Goal: Navigation & Orientation: Find specific page/section

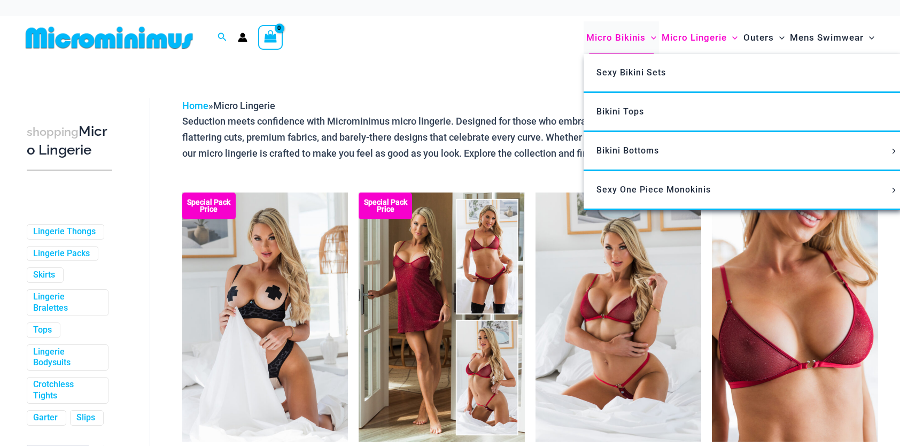
click at [616, 33] on span "Micro Bikinis" at bounding box center [616, 37] width 59 height 27
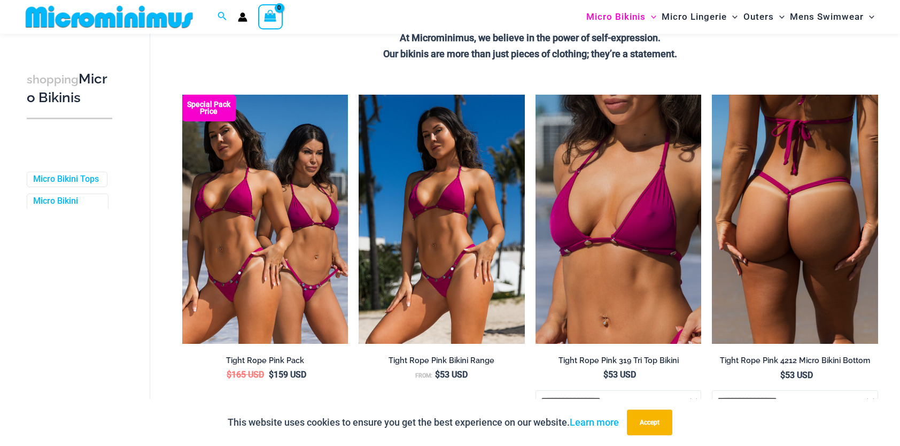
scroll to position [205, 0]
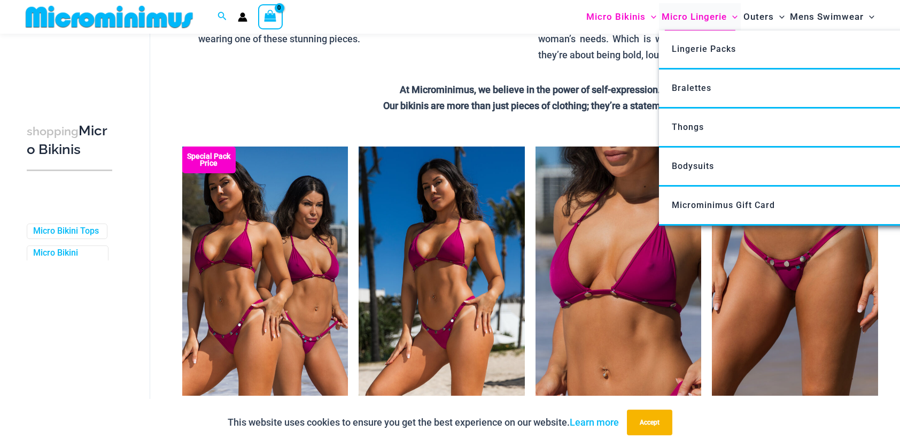
click at [700, 22] on span "Micro Lingerie" at bounding box center [694, 16] width 65 height 27
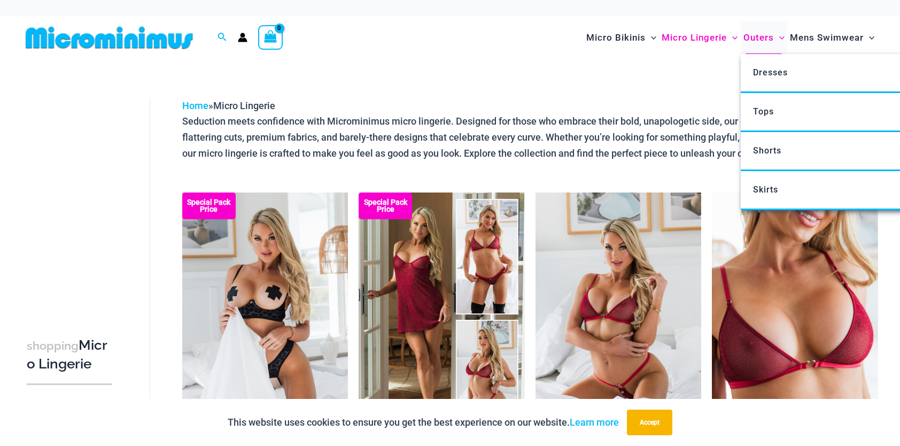
click at [761, 38] on span "Outers" at bounding box center [759, 37] width 30 height 27
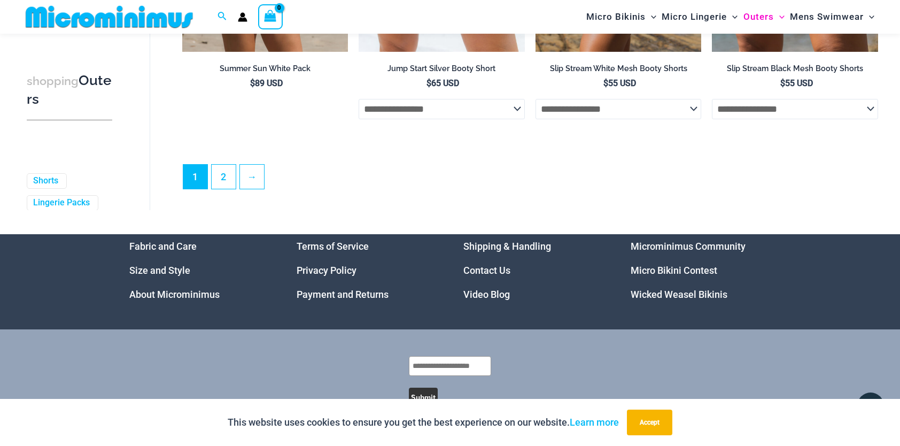
scroll to position [2846, 0]
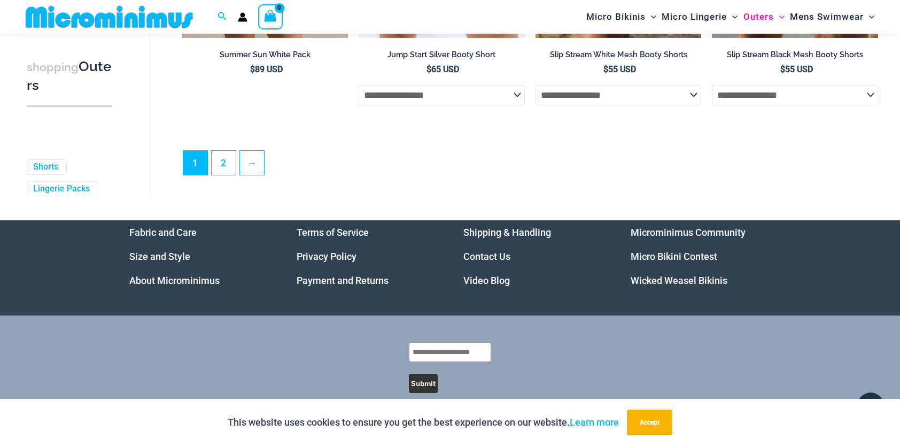
click at [713, 286] on link "Wicked Weasel Bikinis" at bounding box center [679, 280] width 97 height 11
